Goal: Communication & Community: Answer question/provide support

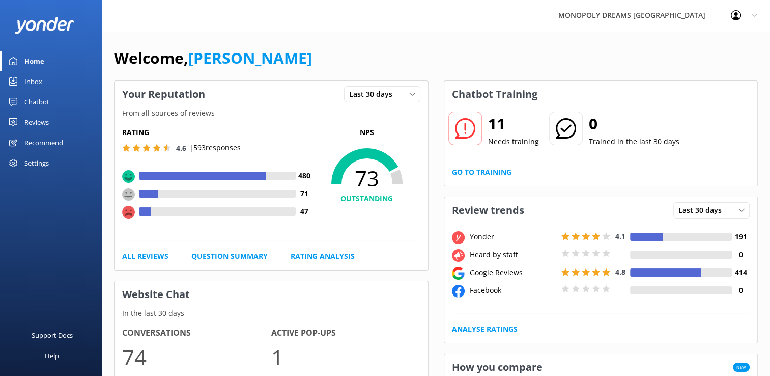
click at [39, 116] on div "Reviews" at bounding box center [36, 122] width 24 height 20
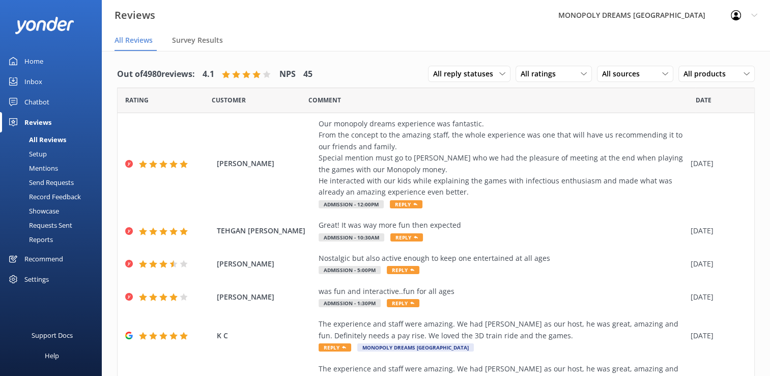
click at [43, 109] on div "Chatbot" at bounding box center [36, 102] width 25 height 20
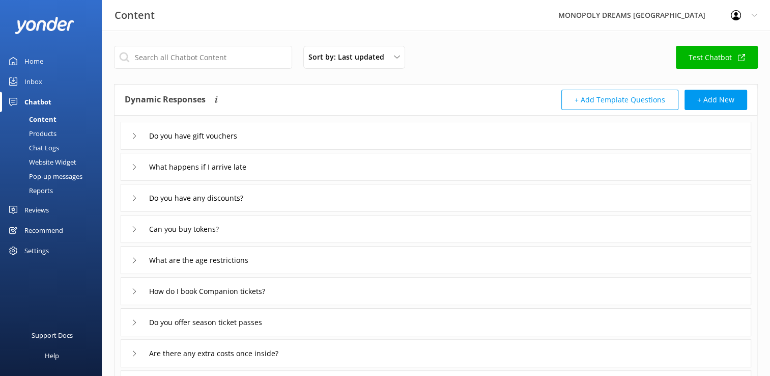
click at [40, 78] on div "Inbox" at bounding box center [33, 81] width 18 height 20
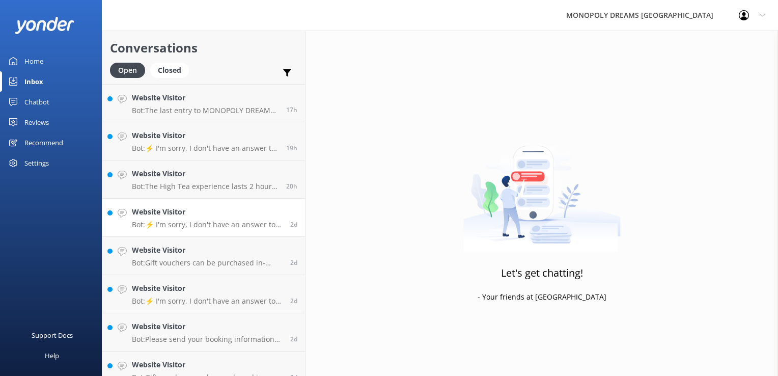
scroll to position [128, 0]
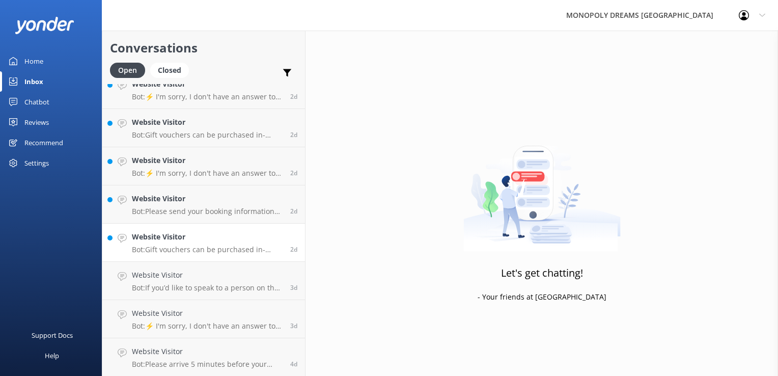
click at [189, 256] on link "Website Visitor Bot: Gift vouchers can be purchased in-person at MONOPOLY DREAM…" at bounding box center [203, 242] width 203 height 38
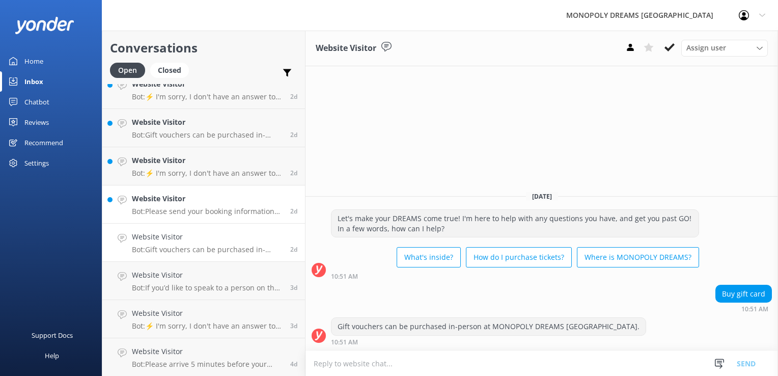
click at [210, 213] on p "Bot: Please send your booking information to [EMAIL_ADDRESS][DOMAIN_NAME], and …" at bounding box center [207, 211] width 151 height 9
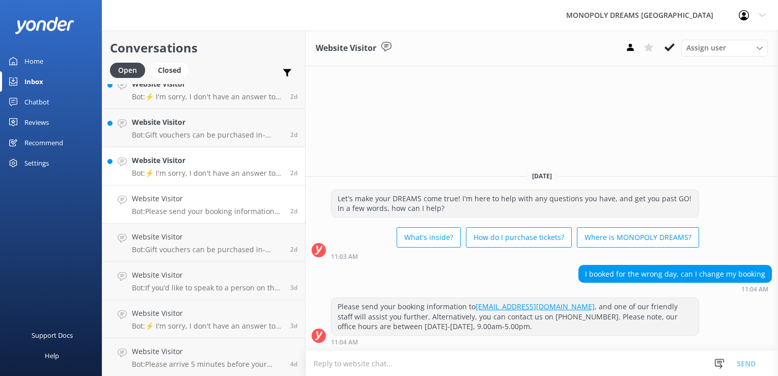
click at [234, 167] on div "Website Visitor Bot: ⚡ I'm sorry, I don't have an answer to your question. Coul…" at bounding box center [207, 166] width 151 height 22
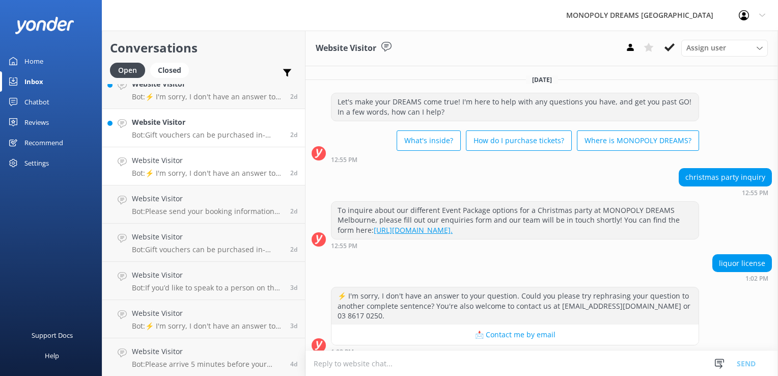
click at [262, 133] on p "Bot: Gift vouchers can be purchased in-person at MONOPOLY DREAMS [GEOGRAPHIC_DA…" at bounding box center [207, 134] width 151 height 9
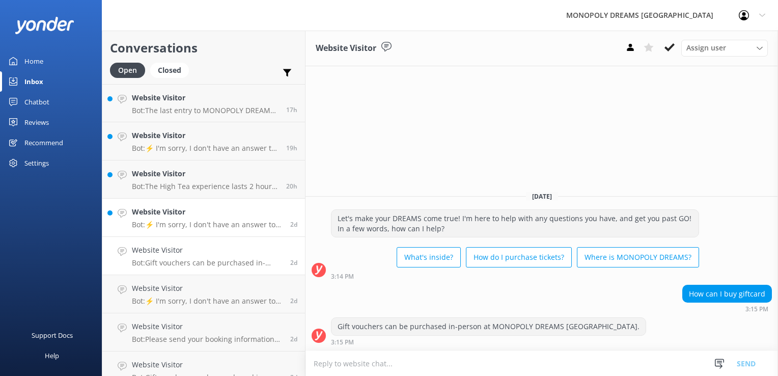
click at [174, 215] on h4 "Website Visitor" at bounding box center [207, 211] width 151 height 11
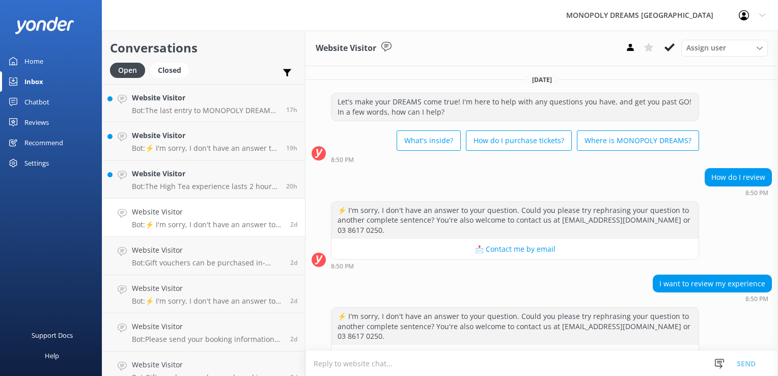
scroll to position [29, 0]
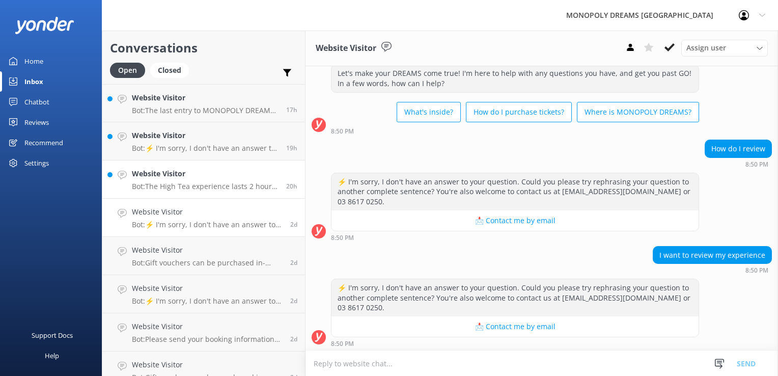
click at [202, 174] on h4 "Website Visitor" at bounding box center [205, 173] width 147 height 11
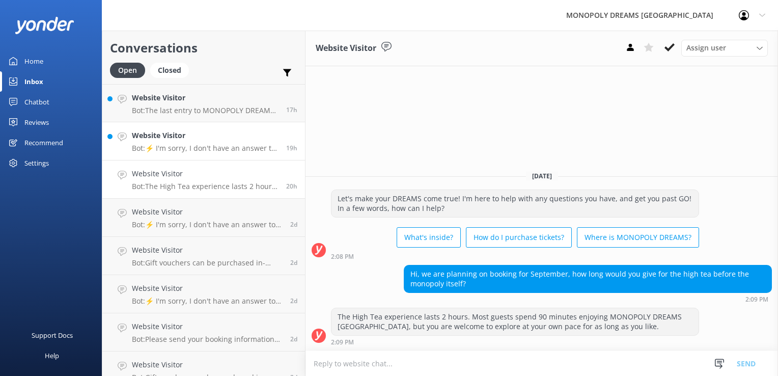
click at [231, 132] on h4 "Website Visitor" at bounding box center [205, 135] width 147 height 11
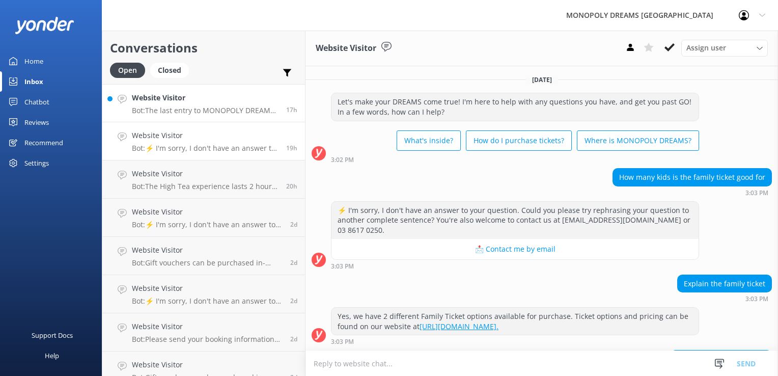
click at [219, 97] on h4 "Website Visitor" at bounding box center [205, 97] width 147 height 11
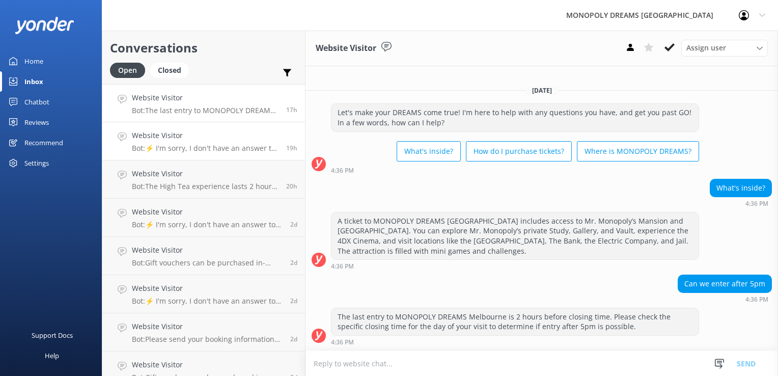
click at [167, 133] on h4 "Website Visitor" at bounding box center [205, 135] width 147 height 11
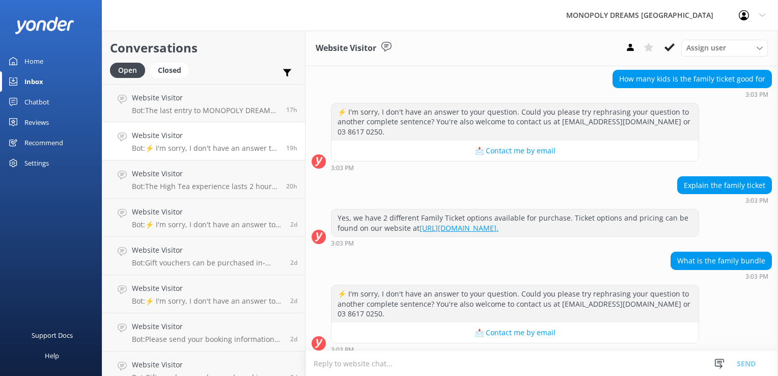
scroll to position [114, 0]
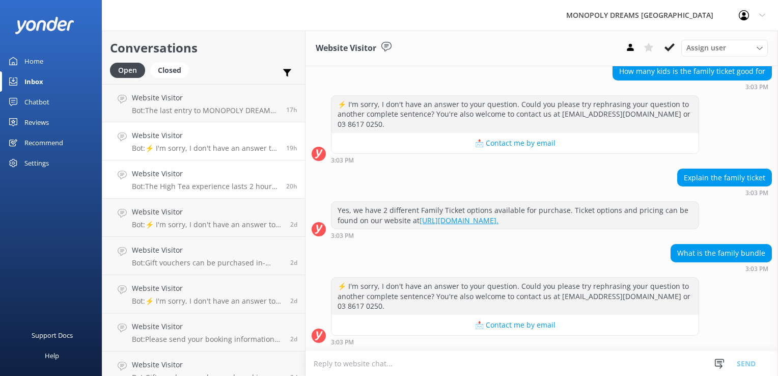
click at [209, 166] on link "Website Visitor Bot: The High Tea experience lasts 2 hours. Most guests spend 9…" at bounding box center [203, 179] width 203 height 38
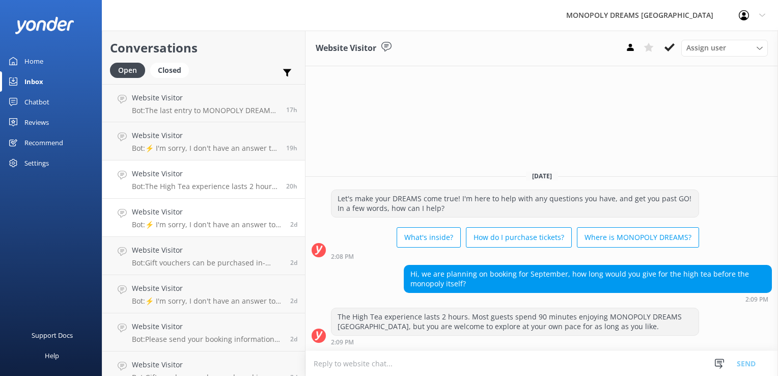
click at [225, 219] on div "Website Visitor Bot: ⚡ I'm sorry, I don't have an answer to your question. Coul…" at bounding box center [207, 217] width 151 height 22
